Goal: Transaction & Acquisition: Obtain resource

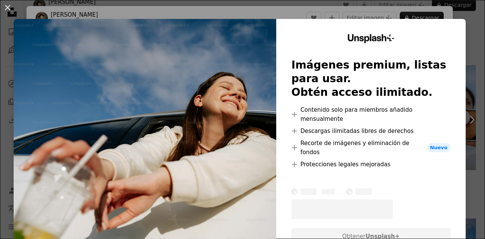
scroll to position [0, 356]
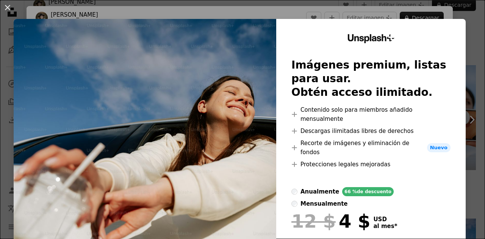
click at [470, 48] on div "An X shape Unsplash+ Imágenes premium, listas para usar. Obtén acceso ilimitado…" at bounding box center [242, 119] width 485 height 239
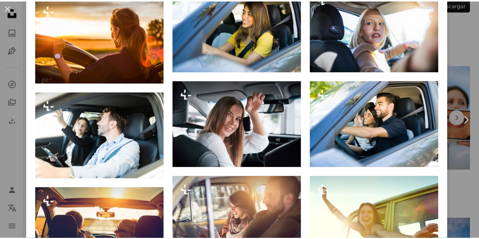
scroll to position [943, 0]
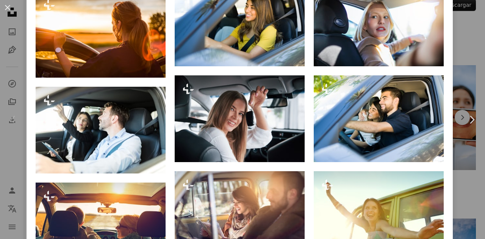
click at [459, 73] on div "An X shape Chevron left Chevron right [PERSON_NAME] Hliznitsova Para Unsplash+ …" at bounding box center [242, 119] width 485 height 239
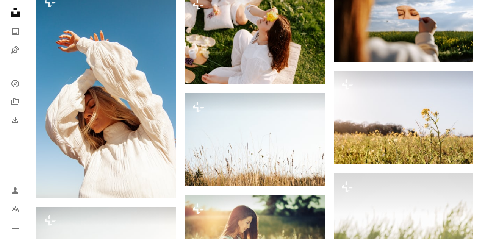
scroll to position [1925, 0]
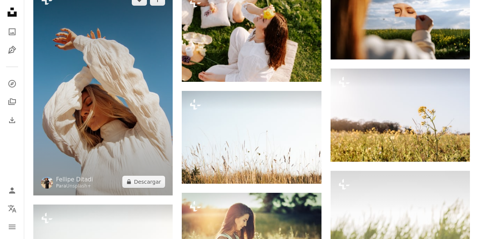
click at [103, 97] on img at bounding box center [102, 90] width 139 height 209
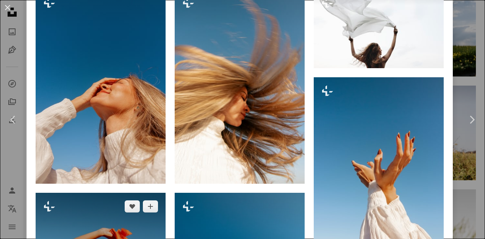
scroll to position [971, 0]
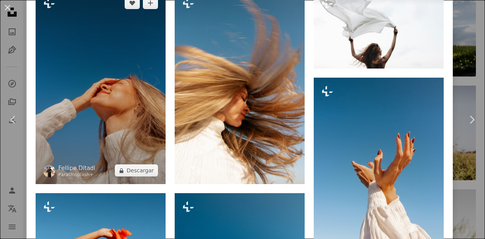
click at [91, 58] on img at bounding box center [101, 86] width 130 height 195
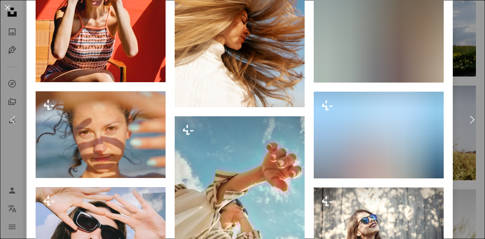
scroll to position [2265, 0]
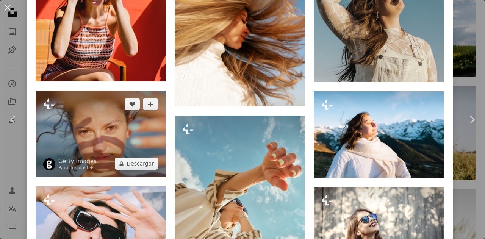
click at [136, 112] on img at bounding box center [101, 134] width 130 height 87
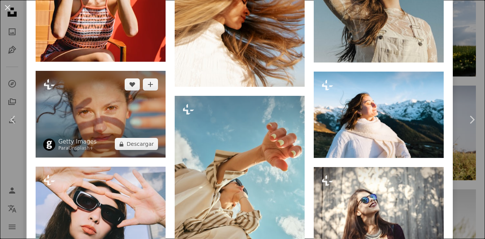
scroll to position [2281, 0]
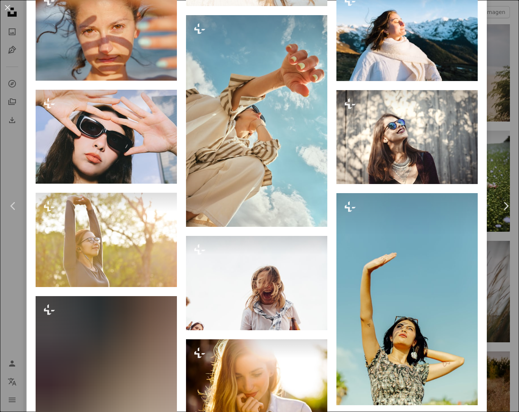
scroll to position [2645, 0]
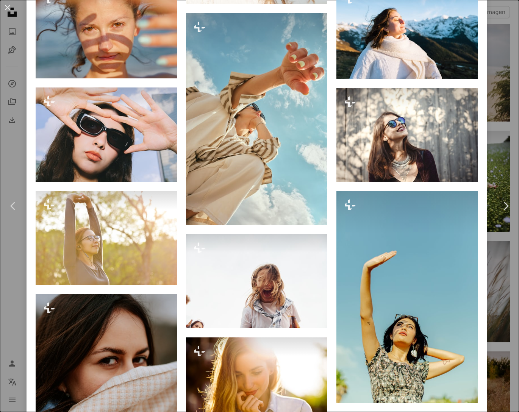
click at [113, 67] on img at bounding box center [106, 31] width 141 height 94
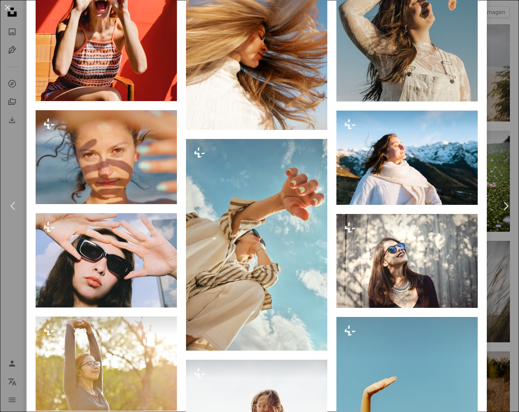
scroll to position [2520, 0]
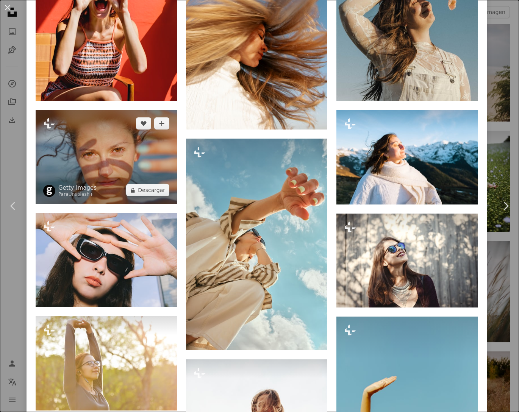
click at [104, 195] on img at bounding box center [106, 157] width 141 height 94
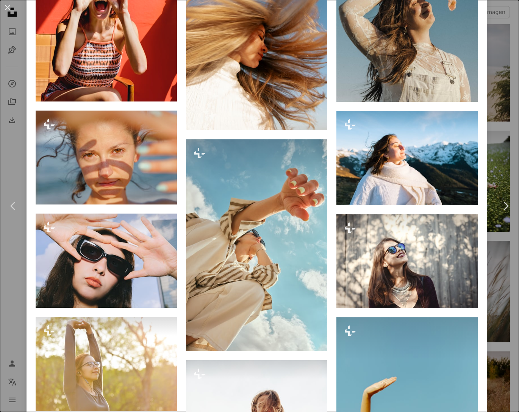
scroll to position [2519, 0]
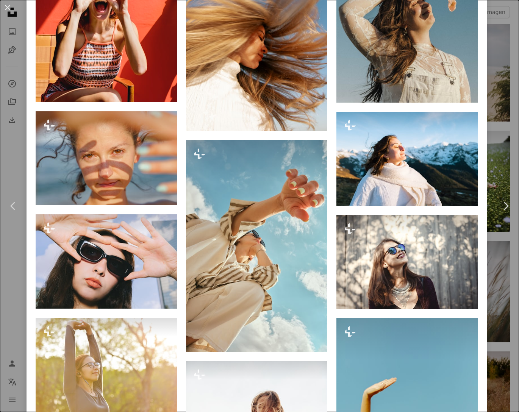
click at [26, 185] on link "Chevron left" at bounding box center [13, 206] width 27 height 73
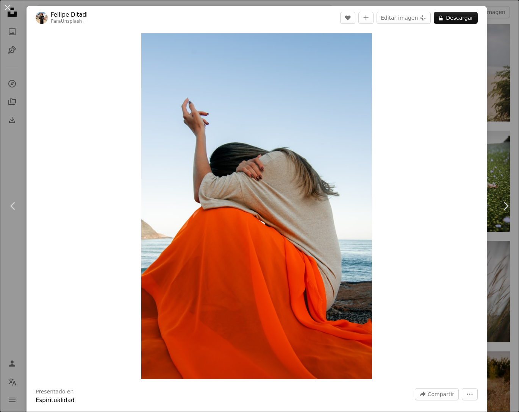
click at [485, 209] on icon "Chevron right" at bounding box center [506, 206] width 12 height 12
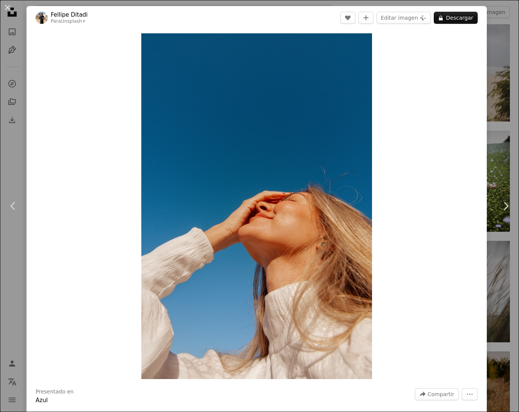
click at [485, 15] on div "An X shape Chevron left Chevron right [PERSON_NAME] Ditadi Para Unsplash+ A hea…" at bounding box center [259, 206] width 519 height 412
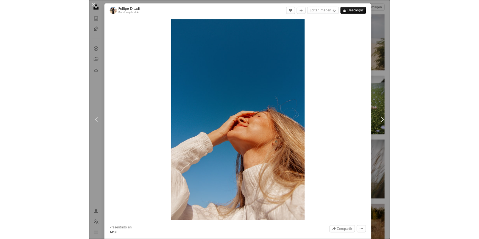
scroll to position [1925, 0]
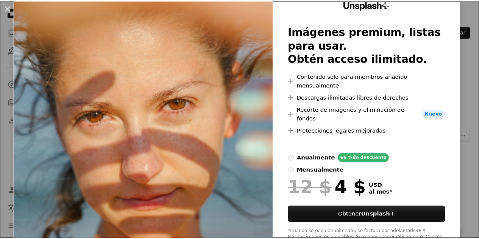
scroll to position [34, 0]
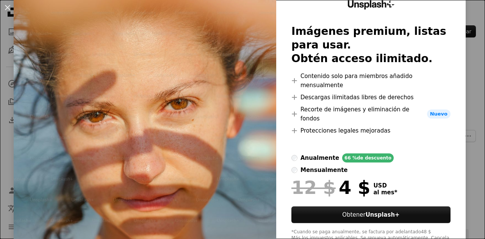
click at [465, 95] on div "An X shape Unsplash+ Imágenes premium, listas para usar. Obtén acceso ilimitado…" at bounding box center [242, 119] width 485 height 239
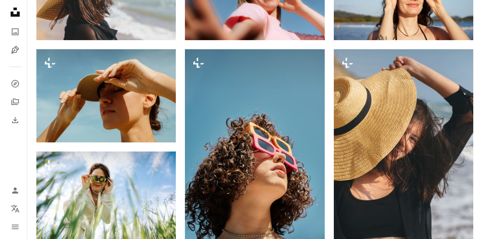
scroll to position [521, 0]
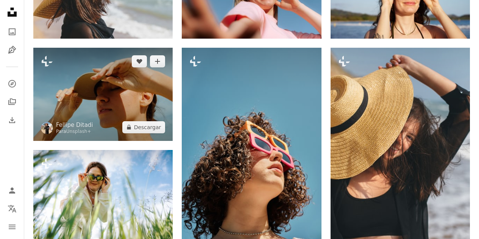
click at [149, 90] on img at bounding box center [102, 94] width 139 height 93
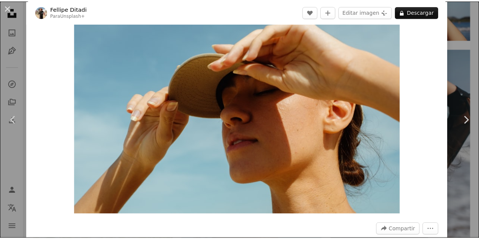
scroll to position [39, 0]
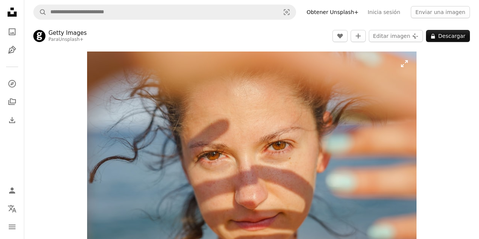
click at [403, 68] on img "Ampliar en esta imagen" at bounding box center [252, 162] width 330 height 220
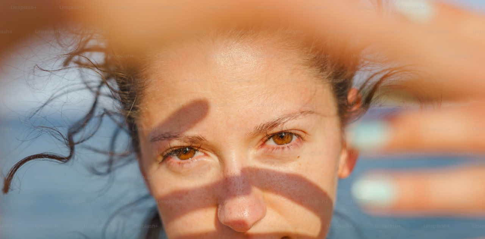
scroll to position [38, 0]
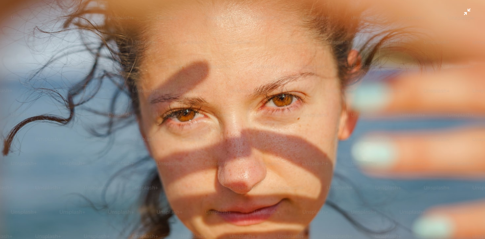
click at [466, 14] on img "Reducir el zoom en esta imagen" at bounding box center [243, 123] width 486 height 324
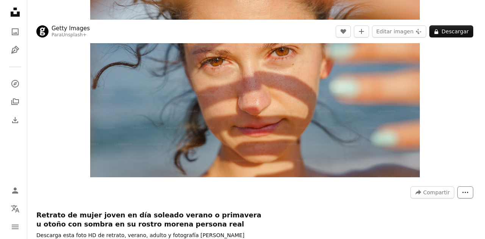
scroll to position [94, 0]
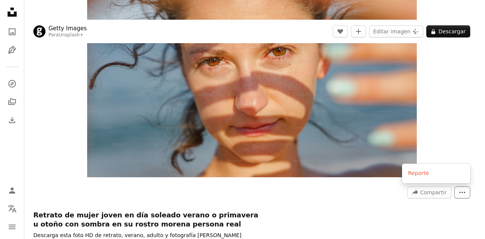
click at [466, 193] on button "More Actions" at bounding box center [462, 192] width 16 height 12
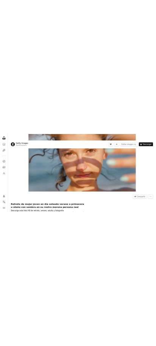
scroll to position [52, 0]
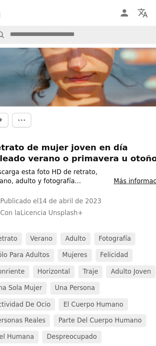
click at [91, 88] on img at bounding box center [78, 36] width 156 height 104
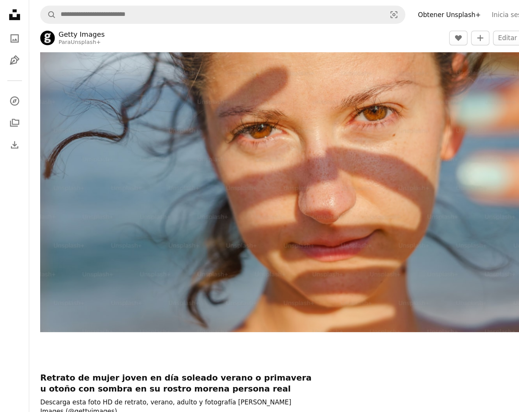
click at [164, 138] on img "Ampliar en esta imagen" at bounding box center [271, 117] width 477 height 318
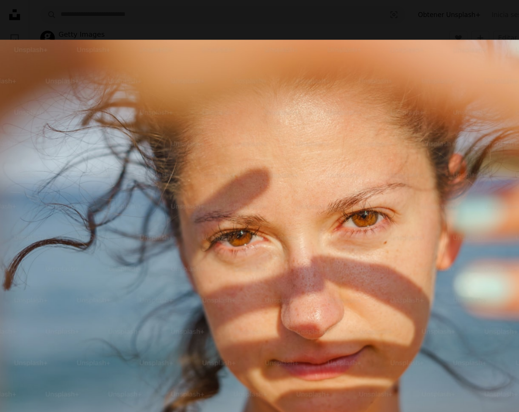
click at [215, 169] on img "Reducir el zoom en esta imagen" at bounding box center [260, 206] width 520 height 347
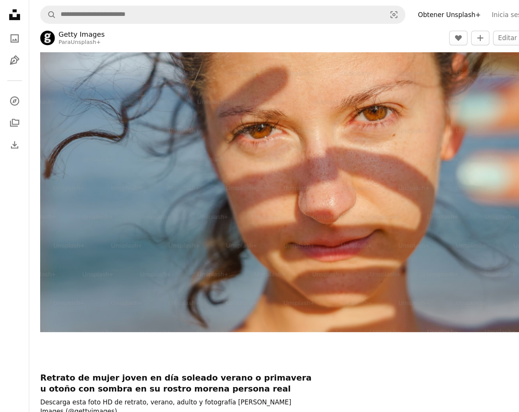
click at [215, 169] on img "Ampliar en esta imagen" at bounding box center [271, 117] width 477 height 318
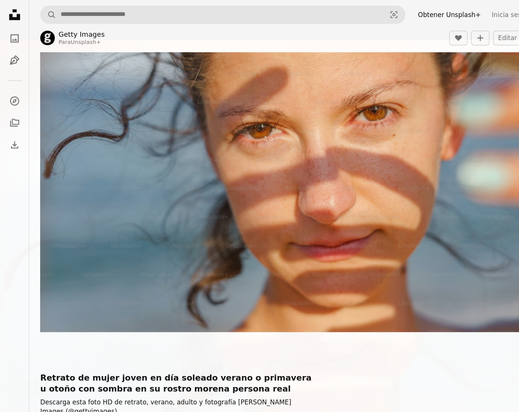
click at [157, 138] on img "Reducir el zoom en esta imagen" at bounding box center [260, 206] width 520 height 347
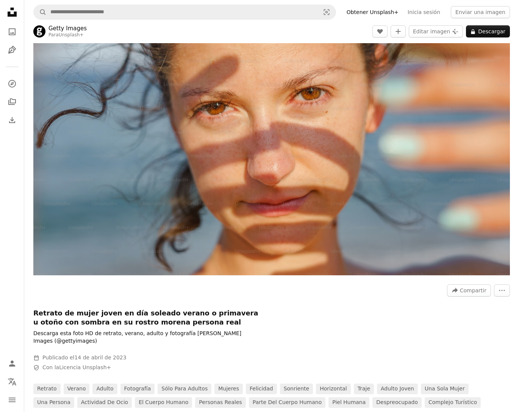
scroll to position [43, 0]
click at [54, 239] on h1 "Retrato de mujer joven en día soleado verano o primavera u otoño con sombra en …" at bounding box center [146, 318] width 227 height 18
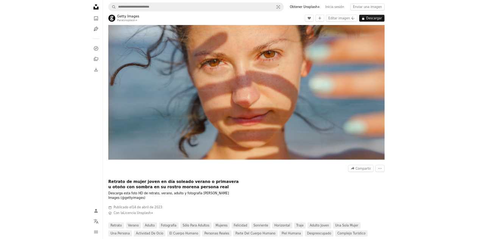
scroll to position [0, 0]
